Goal: Task Accomplishment & Management: Complete application form

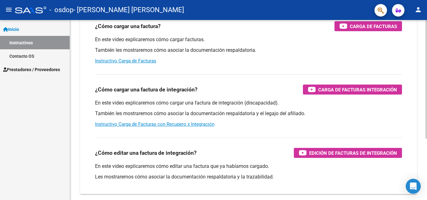
scroll to position [94, 0]
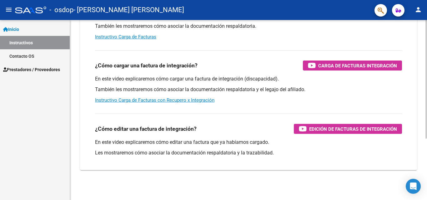
click at [426, 109] on div at bounding box center [426, 141] width 2 height 119
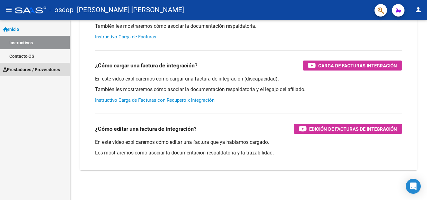
click at [17, 72] on span "Prestadores / Proveedores" at bounding box center [31, 69] width 57 height 7
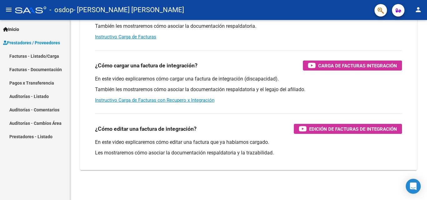
click at [38, 55] on link "Facturas - Listado/Carga" at bounding box center [35, 55] width 70 height 13
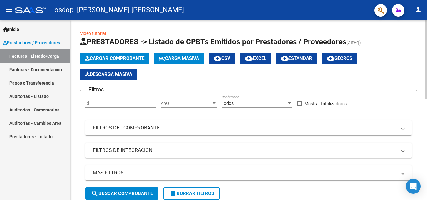
click at [426, 35] on div at bounding box center [426, 59] width 2 height 79
click at [111, 58] on span "Cargar Comprobante" at bounding box center [114, 59] width 59 height 6
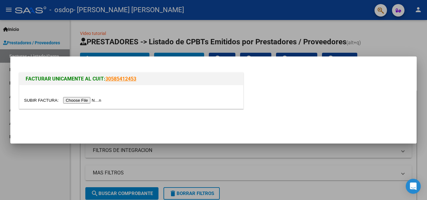
click at [84, 101] on input "file" at bounding box center [63, 100] width 79 height 7
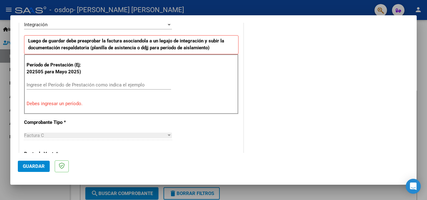
scroll to position [168, 0]
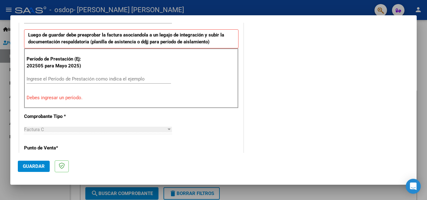
click at [81, 74] on div "Ingrese el Período de Prestación como indica el ejemplo" at bounding box center [99, 78] width 144 height 9
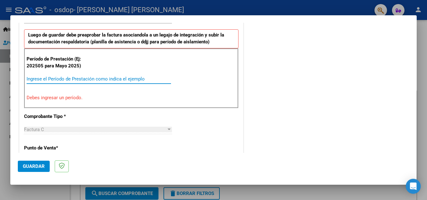
click at [80, 78] on input "Ingrese el Período de Prestación como indica el ejemplo" at bounding box center [99, 79] width 144 height 6
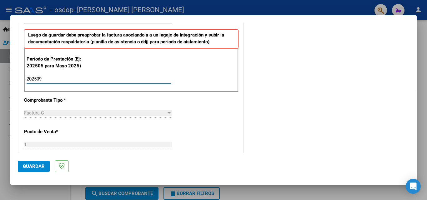
type input "202509"
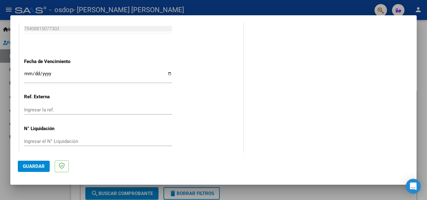
scroll to position [420, 0]
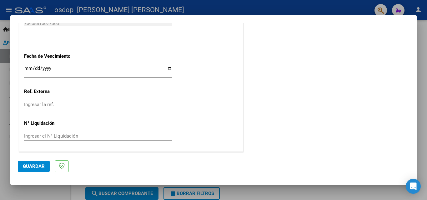
click at [31, 166] on span "Guardar" at bounding box center [34, 167] width 22 height 6
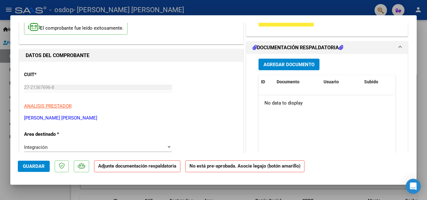
scroll to position [46, 0]
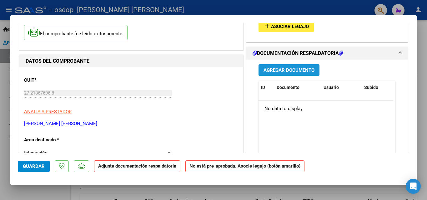
click at [299, 67] on span "Agregar Documento" at bounding box center [288, 70] width 51 height 6
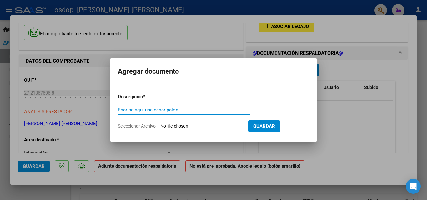
click at [169, 110] on input "Escriba aquí una descripcion" at bounding box center [184, 110] width 132 height 6
type input "Planilla de Asistencia"
click at [219, 124] on input "Seleccionar Archivo" at bounding box center [201, 127] width 83 height 6
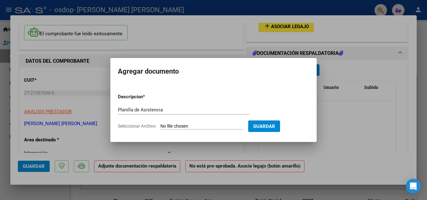
type input "C:\fakepath\Planilla asistencia. mes Septiembre.pdf"
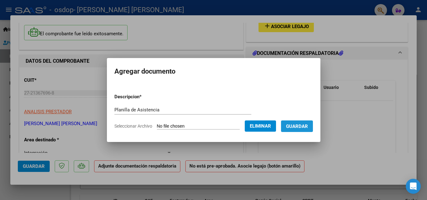
click at [303, 124] on span "Guardar" at bounding box center [297, 127] width 22 height 6
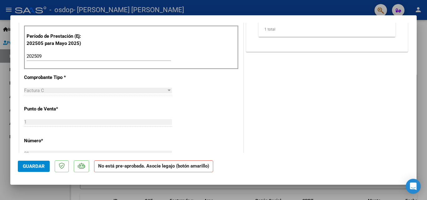
scroll to position [0, 0]
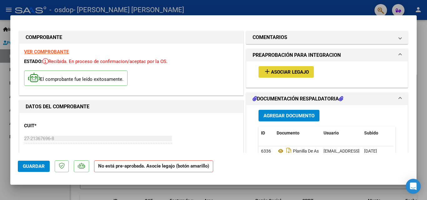
click at [276, 72] on span "Asociar Legajo" at bounding box center [290, 72] width 38 height 6
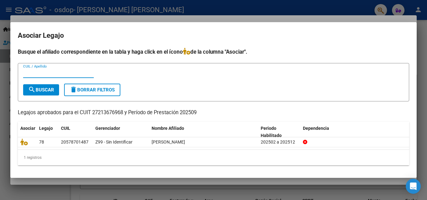
click at [47, 75] on input "CUIL / Apellido" at bounding box center [58, 73] width 71 height 6
type input "20578701487"
click at [52, 91] on span "search Buscar" at bounding box center [41, 90] width 26 height 6
click at [66, 72] on input "20578701487" at bounding box center [58, 73] width 71 height 6
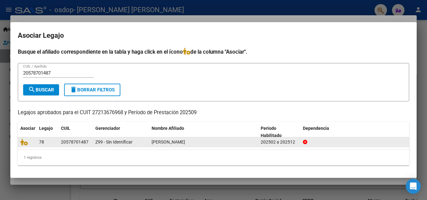
click at [84, 142] on div "20578701487" at bounding box center [74, 142] width 27 height 7
click at [283, 142] on div "202502 a 202512" at bounding box center [279, 142] width 37 height 7
click at [261, 142] on div "202502 a 202512" at bounding box center [279, 142] width 37 height 7
click at [31, 140] on div at bounding box center [27, 142] width 14 height 7
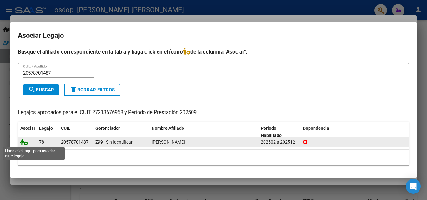
click at [24, 144] on icon at bounding box center [23, 142] width 7 height 7
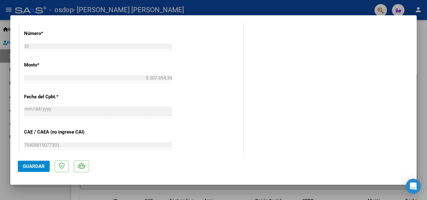
scroll to position [429, 0]
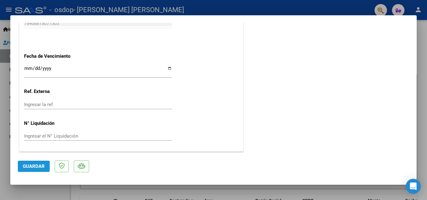
click at [32, 165] on span "Guardar" at bounding box center [34, 167] width 22 height 6
click at [424, 63] on div at bounding box center [213, 100] width 427 height 200
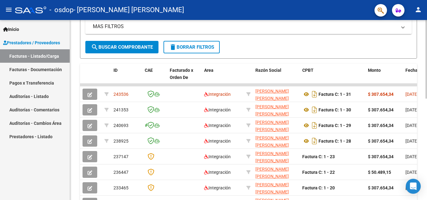
click at [426, 115] on div at bounding box center [426, 125] width 2 height 79
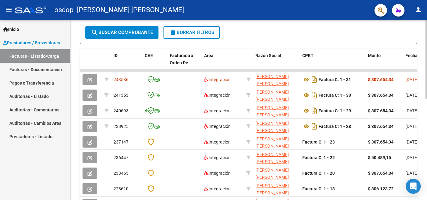
scroll to position [163, 0]
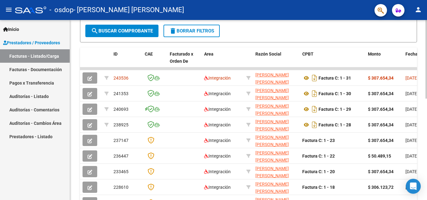
click at [426, 99] on div at bounding box center [426, 132] width 2 height 79
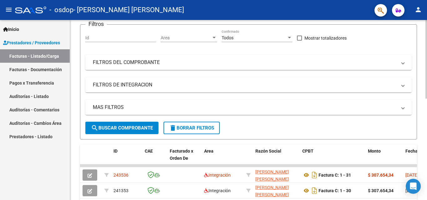
scroll to position [0, 0]
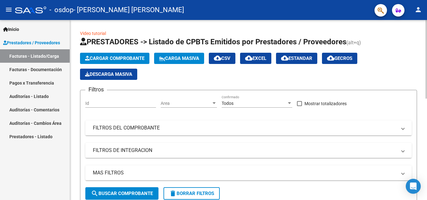
click at [419, 17] on div "menu - osdop - [PERSON_NAME] [PERSON_NAME] person Inicio Instructivos Contacto …" at bounding box center [213, 100] width 427 height 200
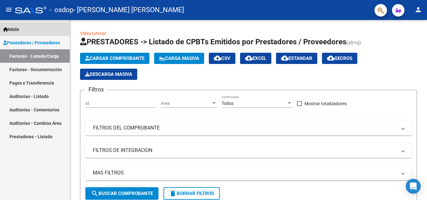
click at [50, 31] on link "Inicio" at bounding box center [35, 28] width 70 height 13
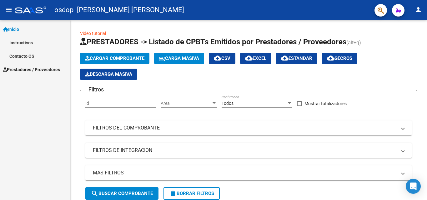
click at [50, 31] on link "Inicio" at bounding box center [35, 28] width 70 height 13
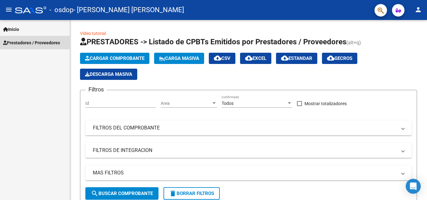
click at [45, 44] on span "Prestadores / Proveedores" at bounding box center [31, 42] width 57 height 7
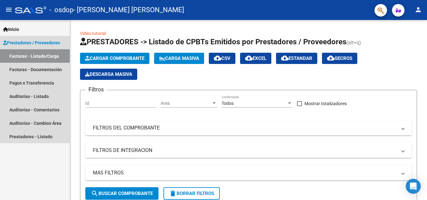
click at [45, 44] on span "Prestadores / Proveedores" at bounding box center [31, 42] width 57 height 7
